Goal: Task Accomplishment & Management: Complete application form

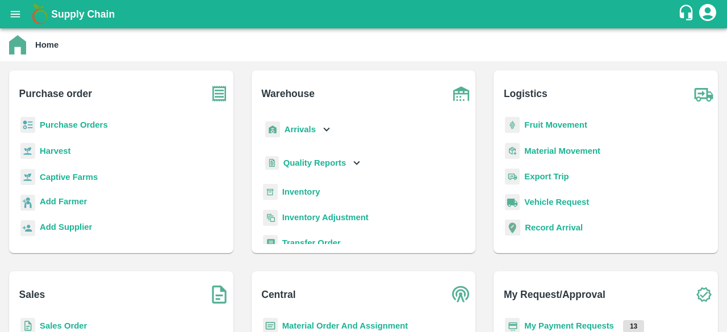
click at [71, 176] on b "Captive Farms" at bounding box center [69, 177] width 58 height 9
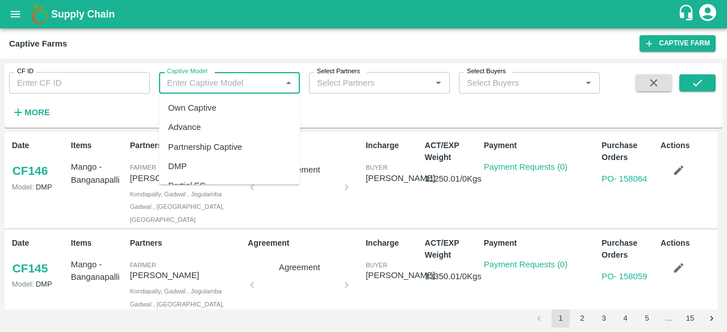
click at [184, 79] on input "Captive Model" at bounding box center [219, 83] width 115 height 15
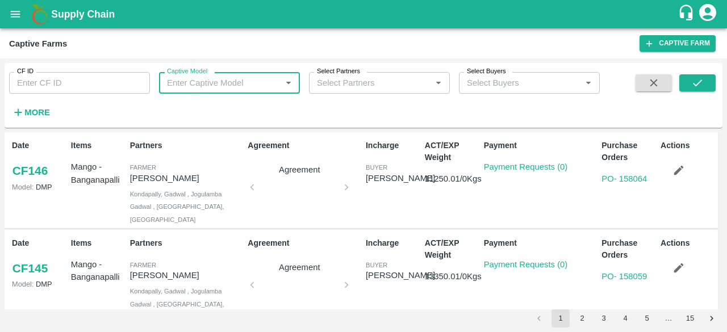
click at [184, 79] on input "Captive Model" at bounding box center [219, 83] width 115 height 15
click at [184, 113] on div "Land Leasing" at bounding box center [193, 108] width 51 height 12
type input "Land Leasing"
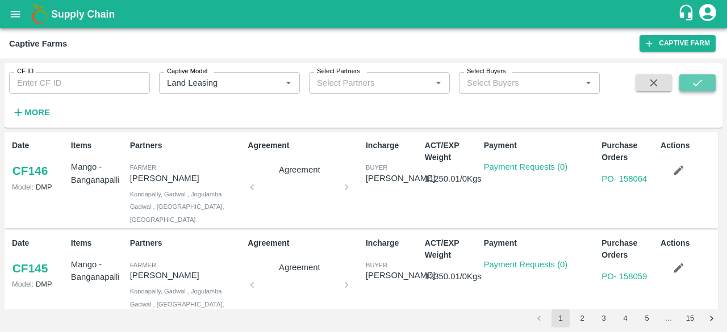
click at [703, 81] on icon "submit" at bounding box center [697, 83] width 12 height 12
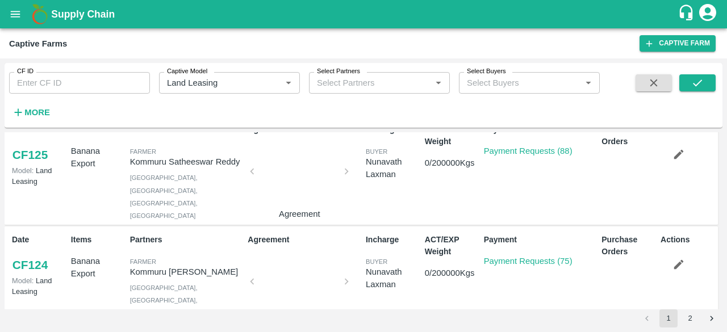
scroll to position [237, 0]
click at [519, 256] on link "Payment Requests (75)" at bounding box center [528, 260] width 89 height 9
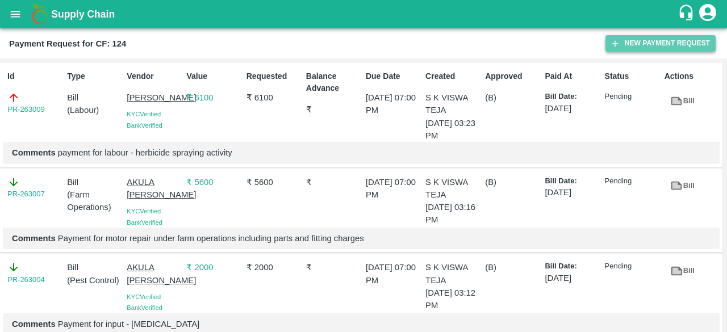
click at [642, 44] on button "New Payment Request" at bounding box center [660, 43] width 110 height 16
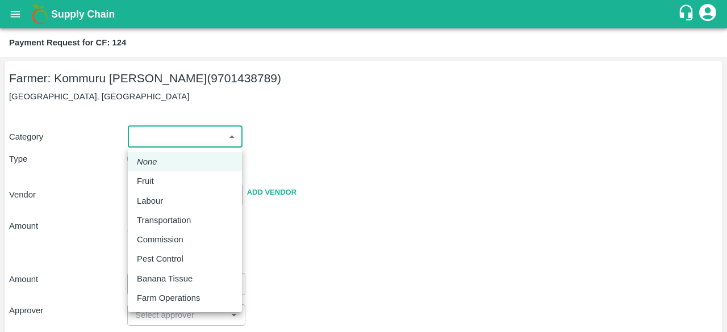
click at [203, 135] on body "Supply Chain Payment Request for CF: 124 Farmer: Kommuru Amarnath Reddy (970143…" at bounding box center [363, 166] width 727 height 332
click at [160, 198] on p "Labour" at bounding box center [150, 201] width 26 height 12
type input "2"
radio input "false"
radio input "true"
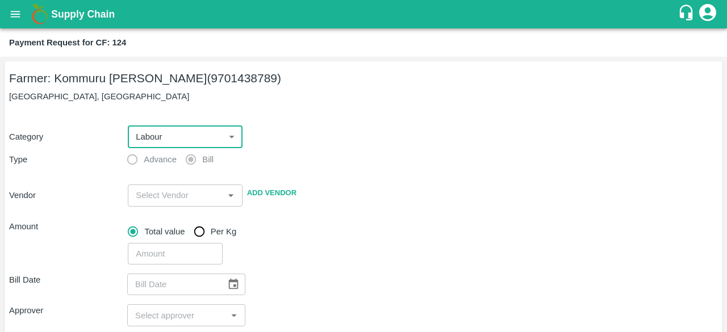
click at [160, 198] on input "input" at bounding box center [175, 195] width 89 height 15
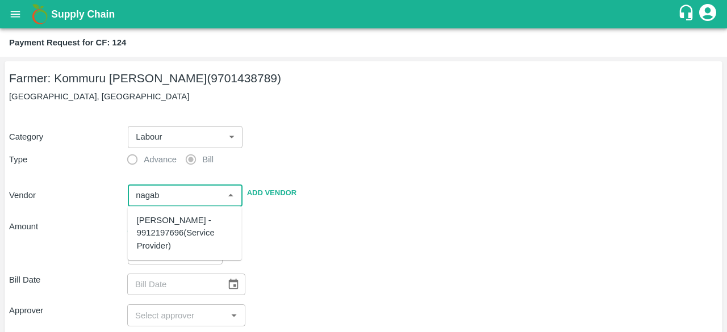
click at [163, 229] on div "[PERSON_NAME] - 9912197696(Service Provider)" at bounding box center [185, 233] width 96 height 38
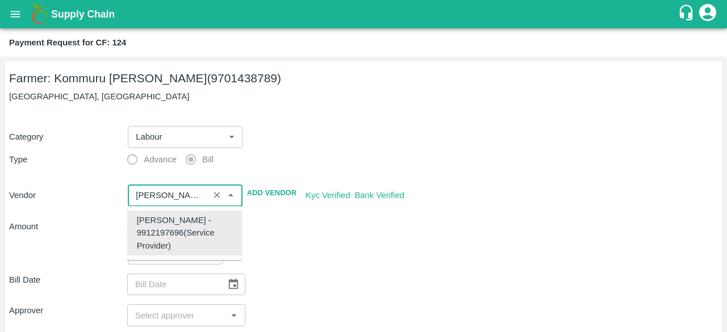
click at [163, 229] on div "[PERSON_NAME] - 9912197696(Service Provider)" at bounding box center [185, 233] width 96 height 38
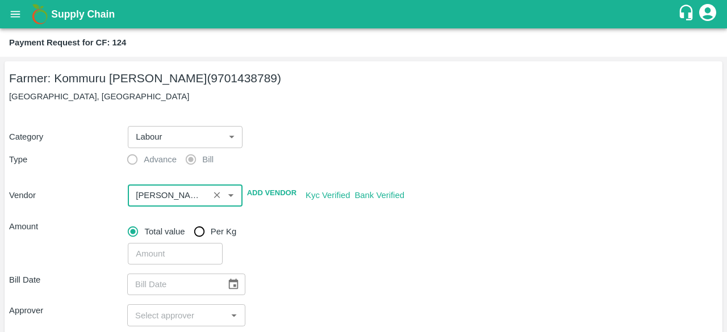
type input "[PERSON_NAME] - 9912197696(Service Provider)"
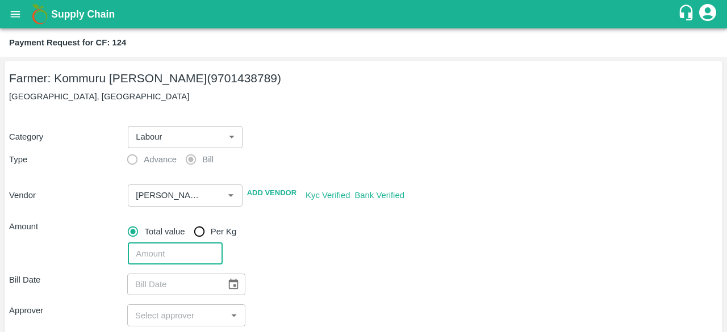
click at [160, 248] on input "number" at bounding box center [175, 254] width 94 height 22
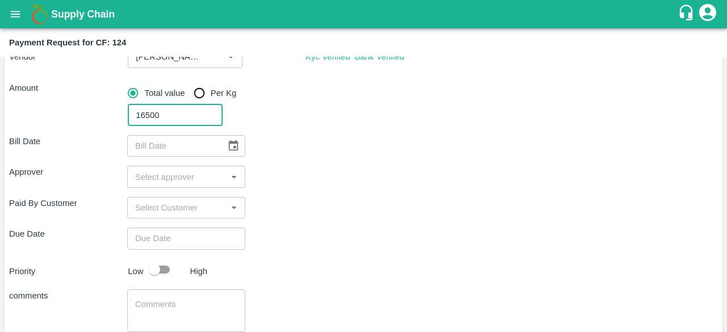
scroll to position [141, 0]
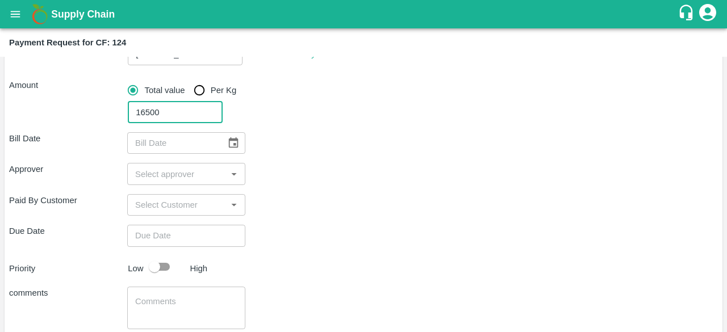
type input "16500"
click at [230, 145] on icon "Choose date" at bounding box center [233, 143] width 12 height 12
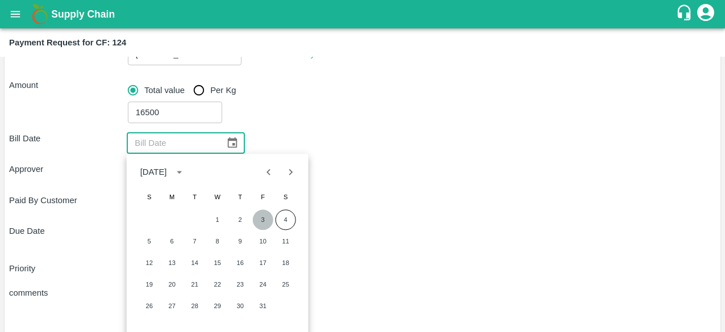
click at [265, 220] on button "3" at bounding box center [263, 220] width 20 height 20
type input "03/10/2025"
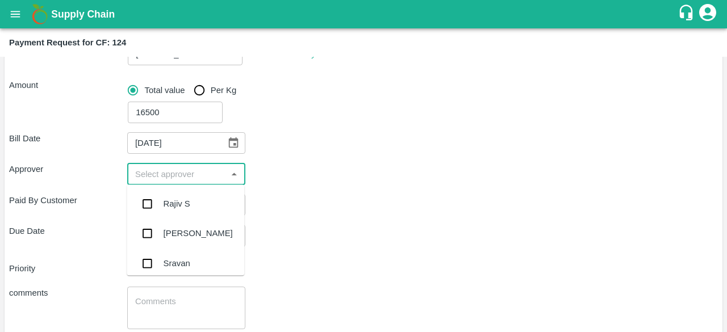
click at [203, 173] on input "input" at bounding box center [177, 173] width 93 height 15
type input "kiran"
click at [149, 199] on input "checkbox" at bounding box center [147, 204] width 23 height 23
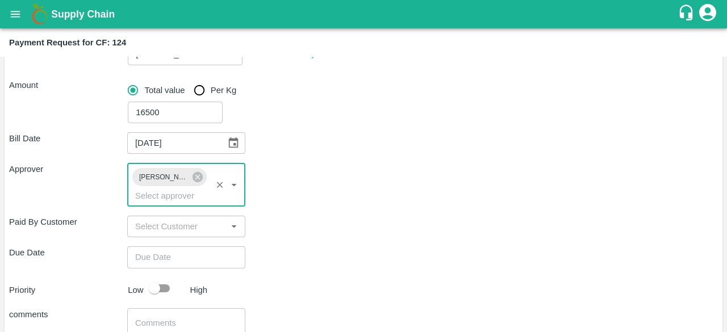
type input "DD/MM/YYYY hh:mm aa"
click at [162, 257] on input "DD/MM/YYYY hh:mm aa" at bounding box center [182, 258] width 110 height 22
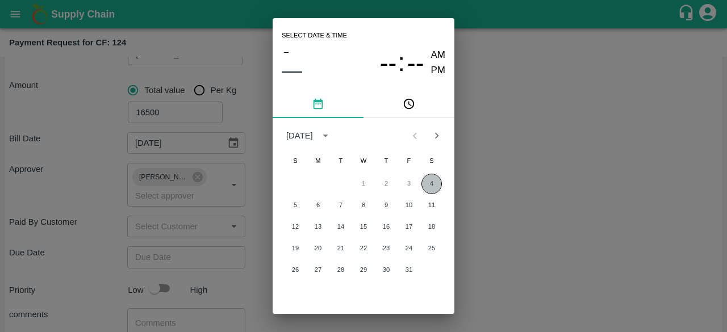
click at [435, 184] on button "4" at bounding box center [431, 184] width 20 height 20
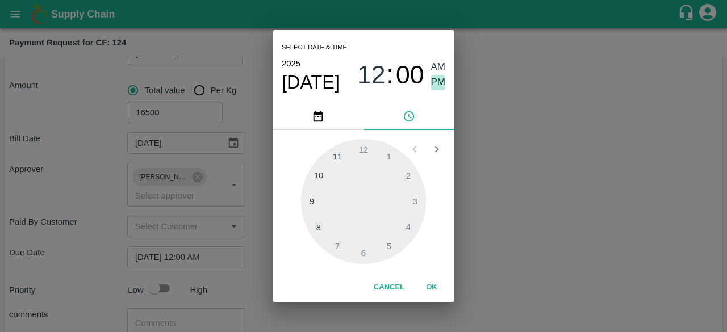
click at [439, 86] on span "PM" at bounding box center [438, 82] width 15 height 15
click at [391, 243] on div at bounding box center [363, 201] width 125 height 125
type input "[DATE] 05:00 PM"
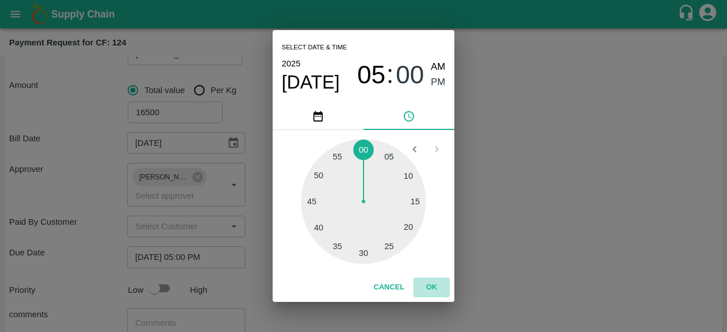
click at [431, 283] on button "OK" at bounding box center [431, 288] width 36 height 20
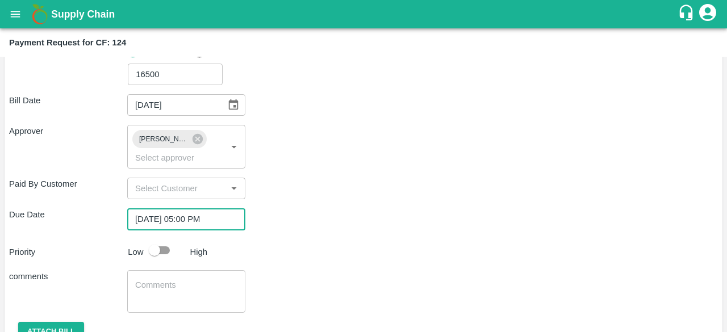
scroll to position [231, 0]
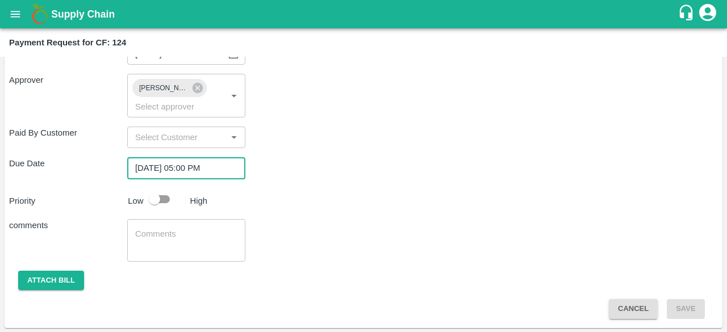
click at [202, 243] on textarea at bounding box center [186, 240] width 102 height 24
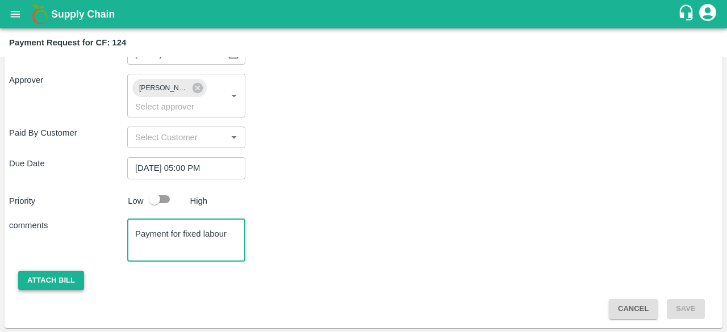
type textarea "Payment for fixed labour"
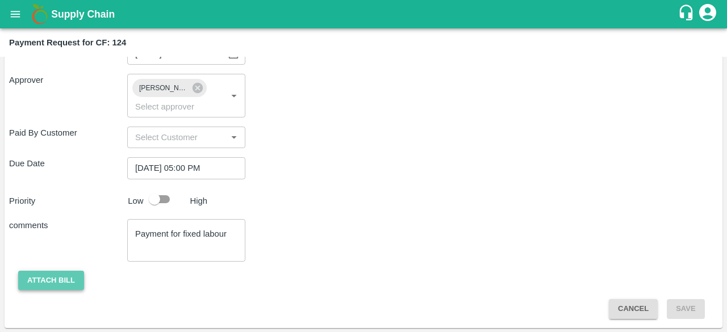
click at [57, 280] on button "Attach bill" at bounding box center [51, 281] width 66 height 20
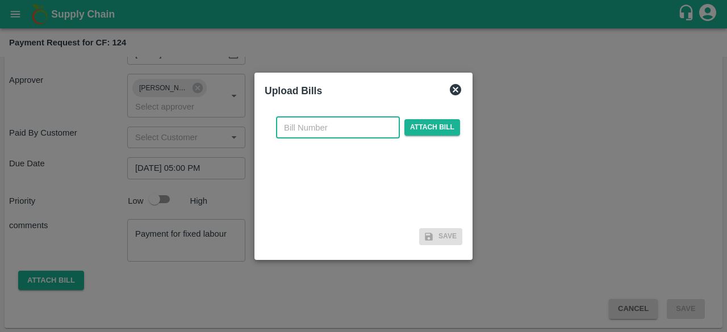
click at [311, 130] on input "text" at bounding box center [338, 128] width 124 height 22
type input "52"
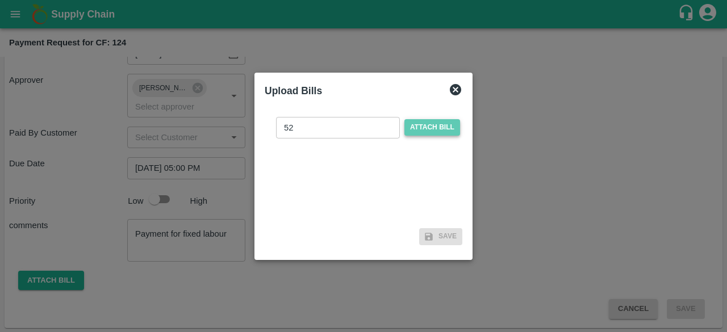
click at [436, 132] on span "Attach bill" at bounding box center [432, 127] width 56 height 16
click at [0, 0] on input "Attach bill" at bounding box center [0, 0] width 0 height 0
click at [435, 130] on span "Attach bill" at bounding box center [432, 127] width 56 height 16
click at [0, 0] on input "Attach bill" at bounding box center [0, 0] width 0 height 0
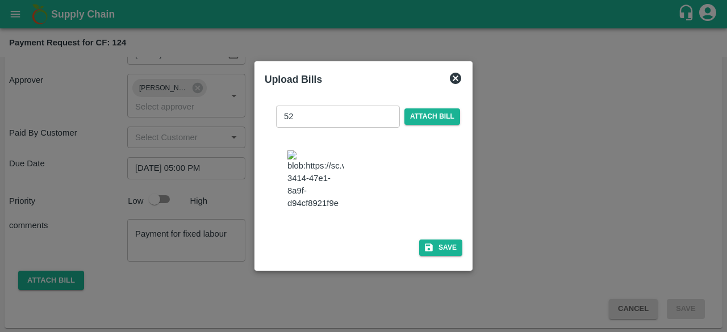
click at [325, 195] on img at bounding box center [315, 181] width 57 height 60
click at [446, 253] on button "Save" at bounding box center [440, 248] width 43 height 16
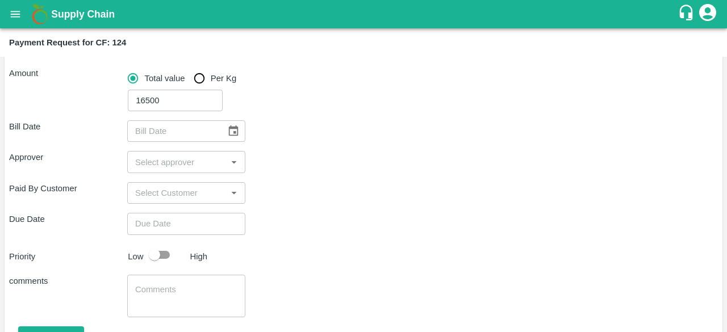
scroll to position [145, 0]
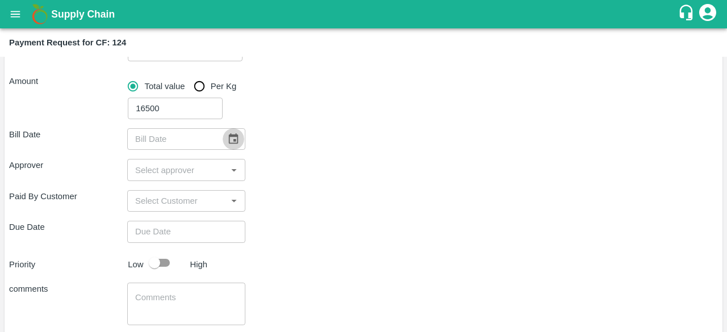
click at [234, 137] on icon "Choose date" at bounding box center [233, 139] width 12 height 12
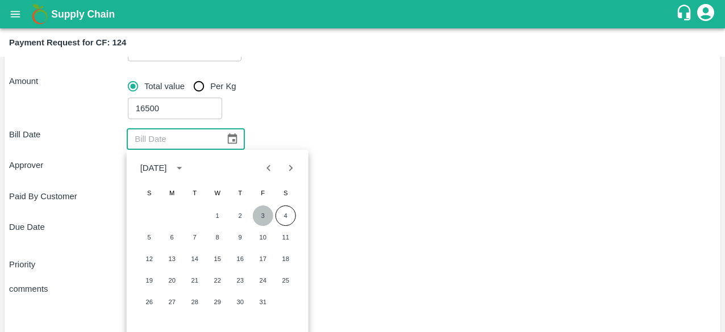
click at [261, 223] on button "3" at bounding box center [263, 216] width 20 height 20
type input "03/10/2025"
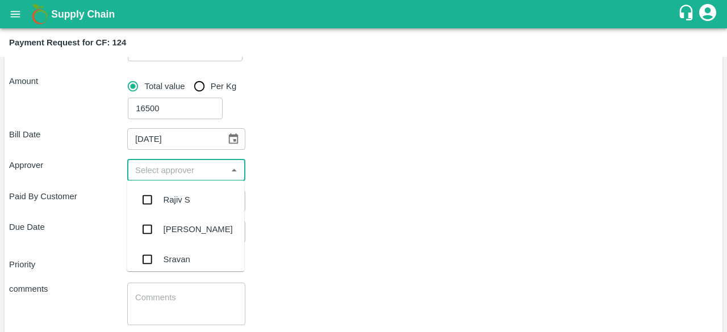
click at [181, 174] on input "input" at bounding box center [177, 169] width 93 height 15
type input "kiran"
click at [147, 202] on input "checkbox" at bounding box center [147, 200] width 23 height 23
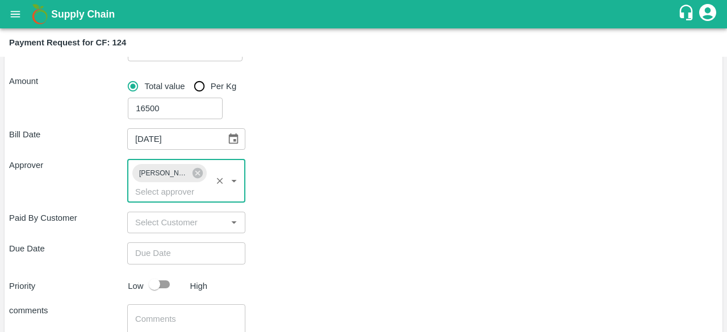
type input "DD/MM/YYYY hh:mm aa"
click at [194, 256] on input "DD/MM/YYYY hh:mm aa" at bounding box center [182, 254] width 110 height 22
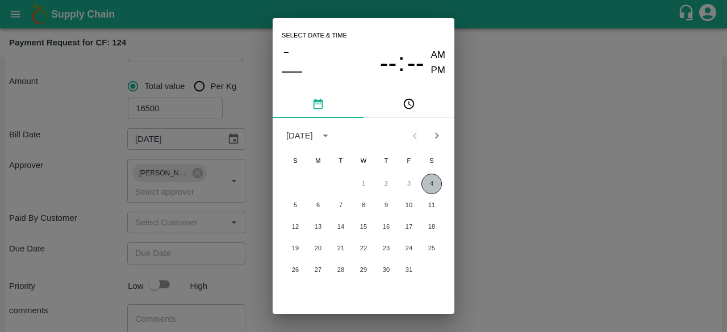
click at [428, 181] on button "4" at bounding box center [431, 184] width 20 height 20
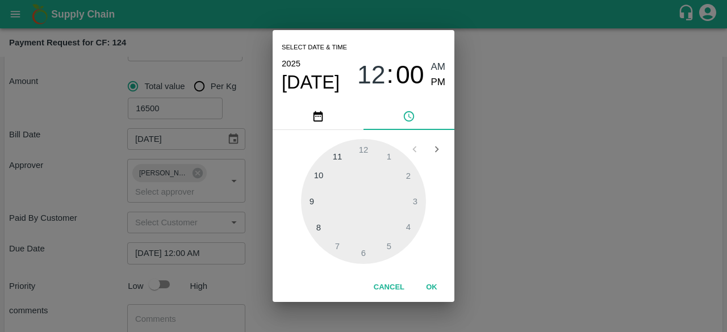
click at [431, 82] on span "PM" at bounding box center [438, 82] width 15 height 15
click at [388, 244] on div at bounding box center [363, 201] width 125 height 125
type input "[DATE] 05:00 PM"
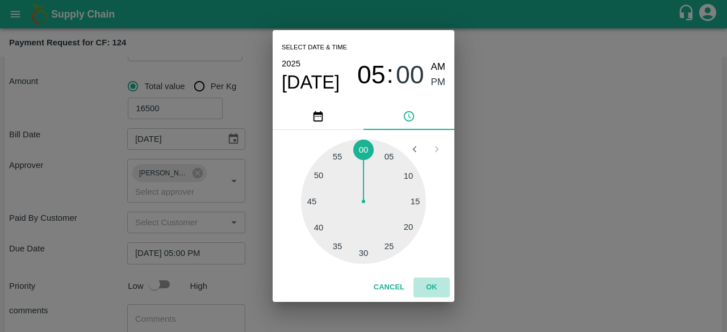
click at [426, 290] on button "OK" at bounding box center [431, 288] width 36 height 20
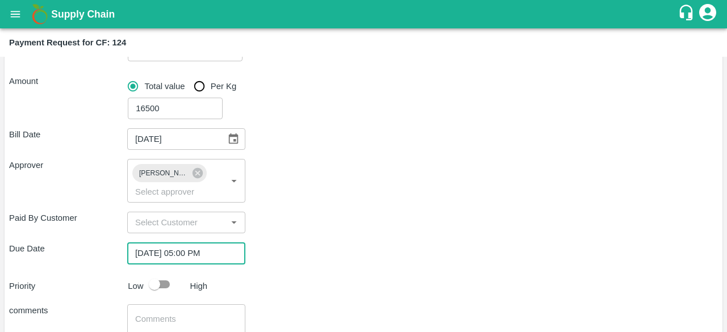
scroll to position [231, 0]
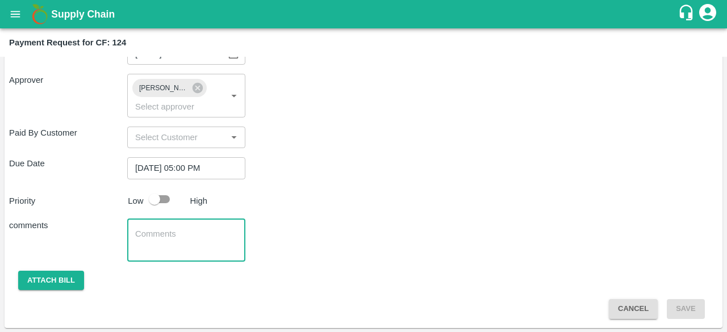
click at [206, 245] on textarea at bounding box center [186, 240] width 102 height 24
type textarea "Payment for fixed labour"
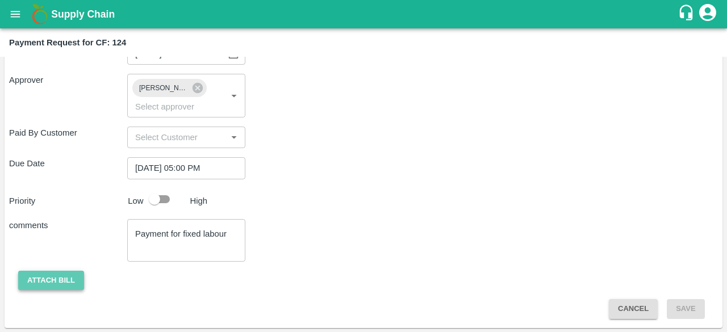
click at [62, 277] on button "Attach bill" at bounding box center [51, 281] width 66 height 20
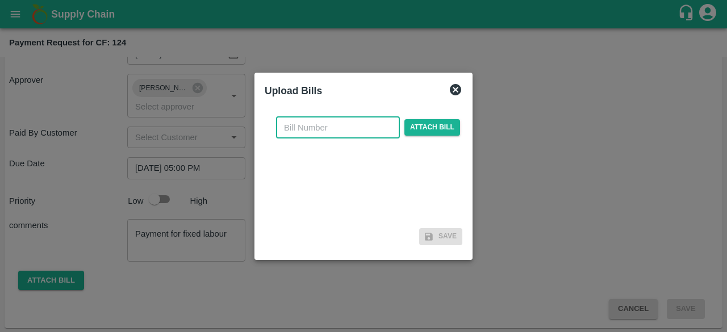
click at [328, 132] on input "text" at bounding box center [338, 128] width 124 height 22
type input "52"
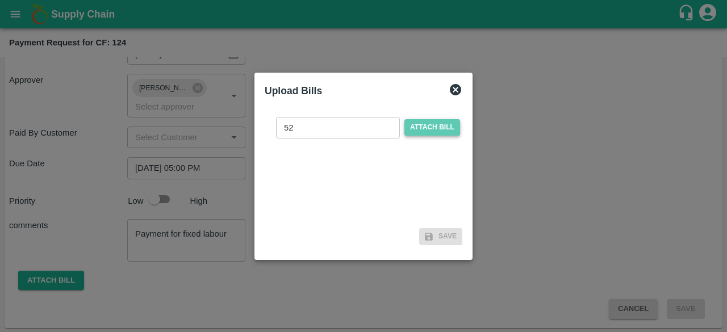
click at [408, 131] on span "Attach bill" at bounding box center [432, 127] width 56 height 16
click at [0, 0] on input "Attach bill" at bounding box center [0, 0] width 0 height 0
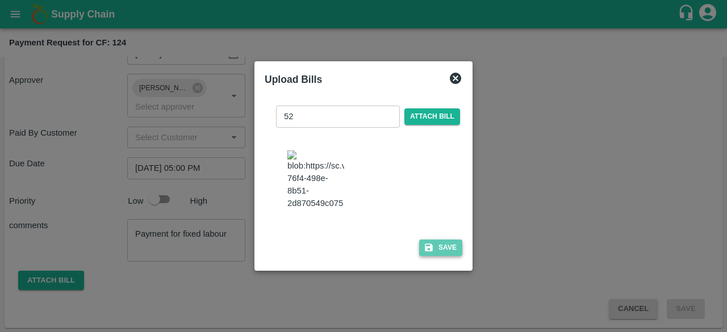
click at [440, 256] on button "Save" at bounding box center [440, 248] width 43 height 16
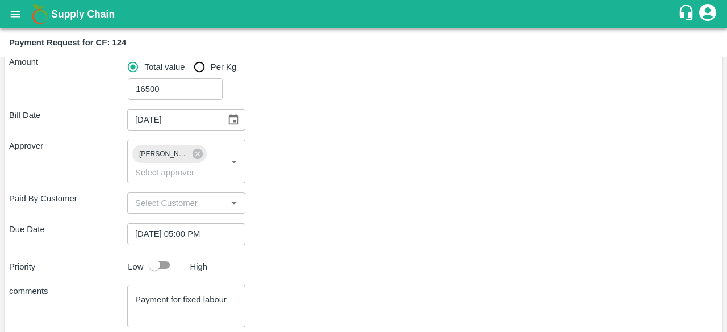
scroll to position [307, 0]
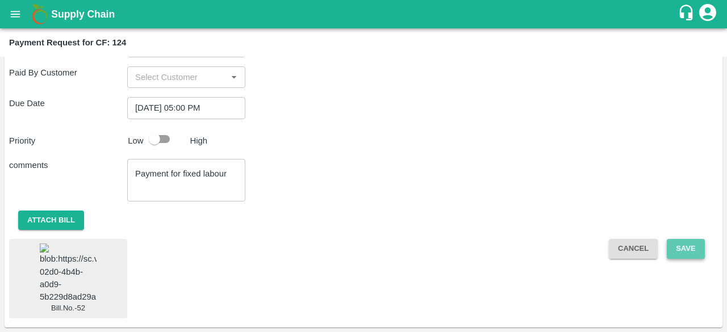
click at [685, 239] on button "Save" at bounding box center [685, 249] width 37 height 20
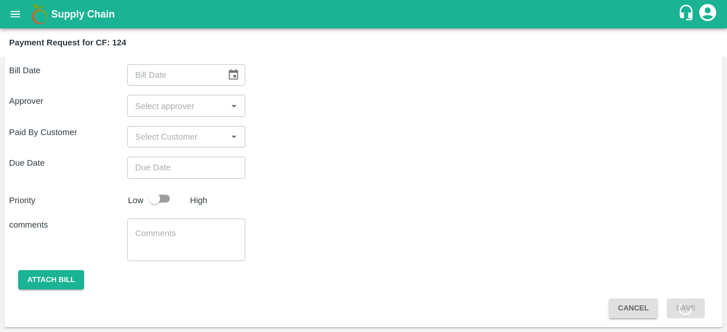
scroll to position [209, 0]
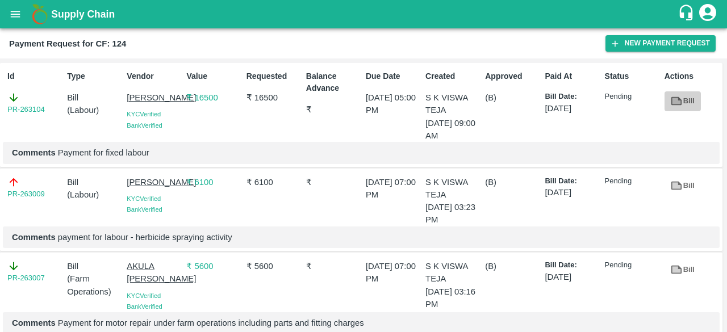
click at [685, 97] on link "Bill" at bounding box center [683, 101] width 36 height 20
click at [172, 104] on p "MALYALA NAGABHUSHANA" at bounding box center [154, 97] width 55 height 12
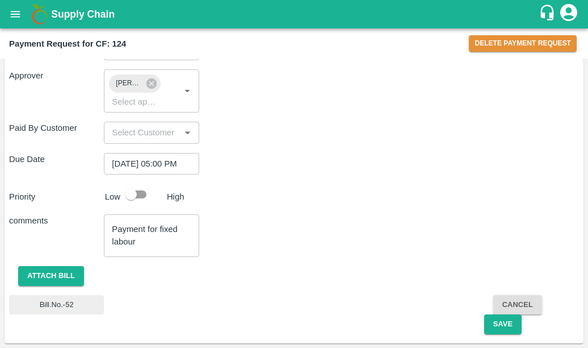
scroll to position [316, 0]
